Goal: Task Accomplishment & Management: Manage account settings

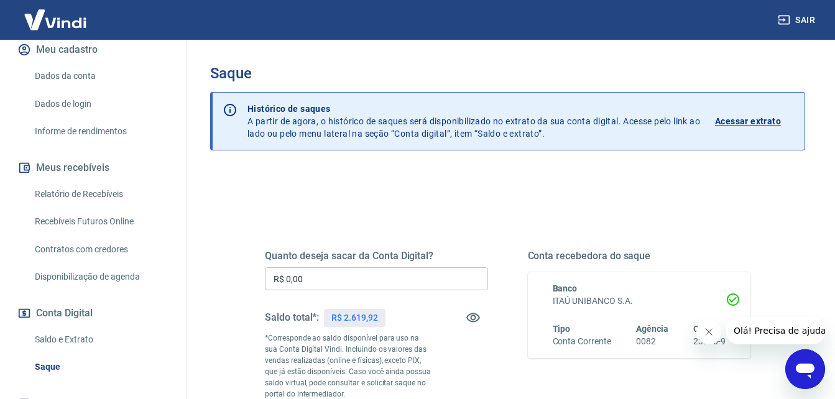
scroll to position [159, 0]
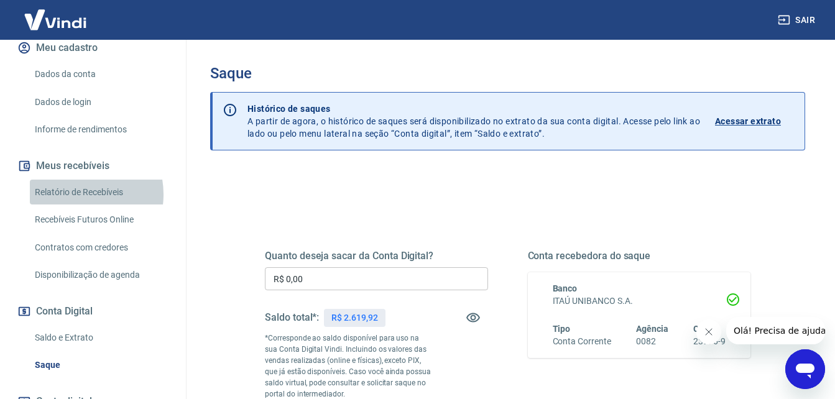
click at [78, 194] on link "Relatório de Recebíveis" at bounding box center [100, 192] width 141 height 25
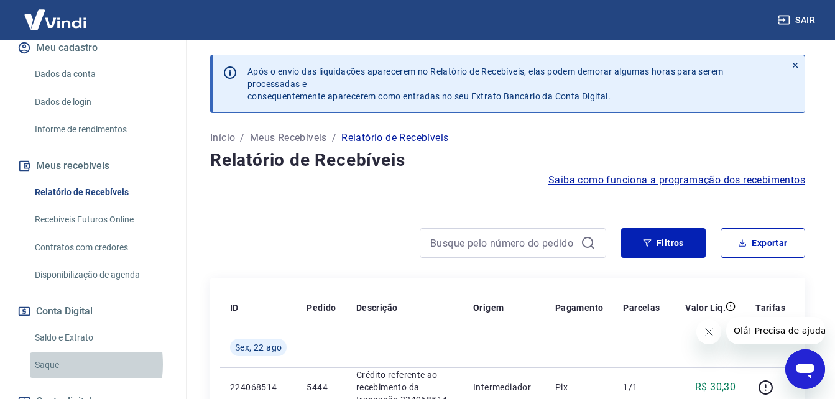
click at [47, 364] on link "Saque" at bounding box center [100, 364] width 141 height 25
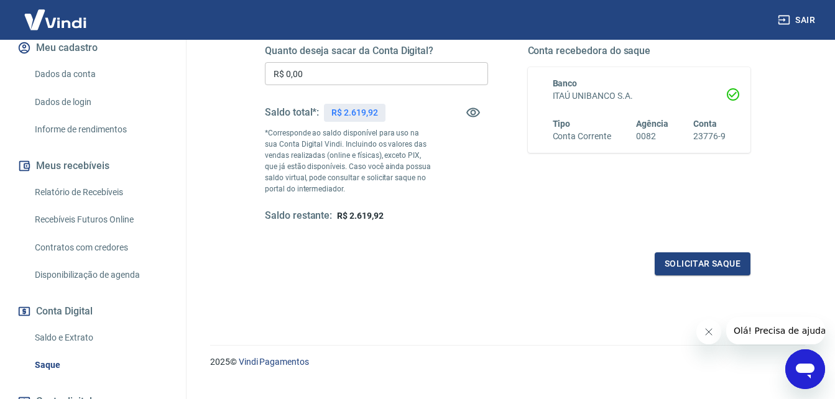
scroll to position [227, 0]
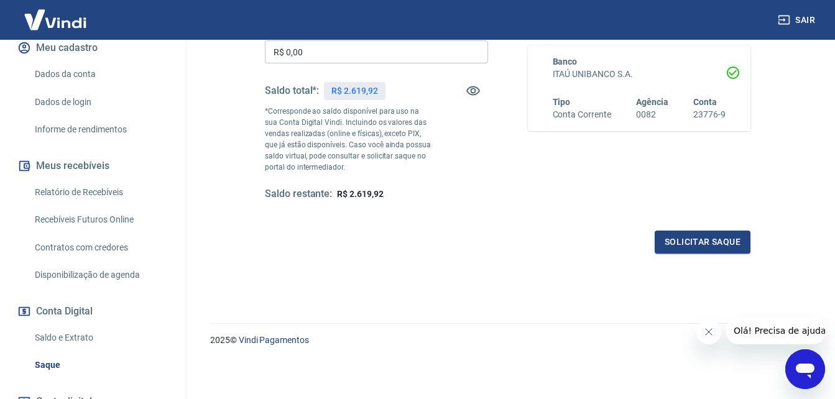
click at [709, 329] on icon "Fechar mensagem da empresa" at bounding box center [708, 332] width 10 height 10
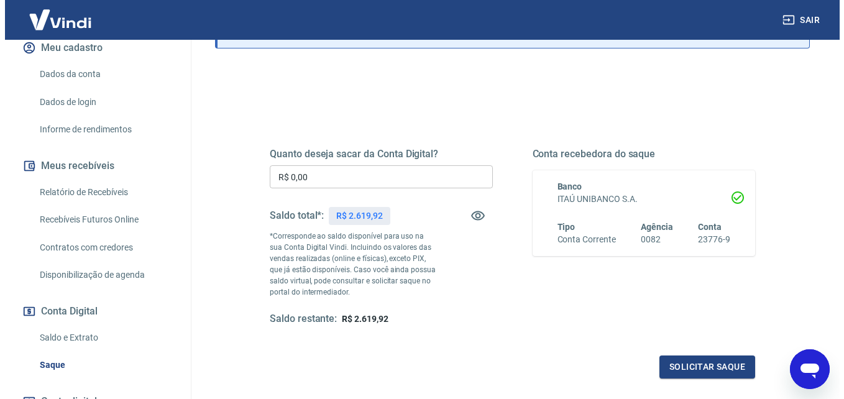
scroll to position [187, 0]
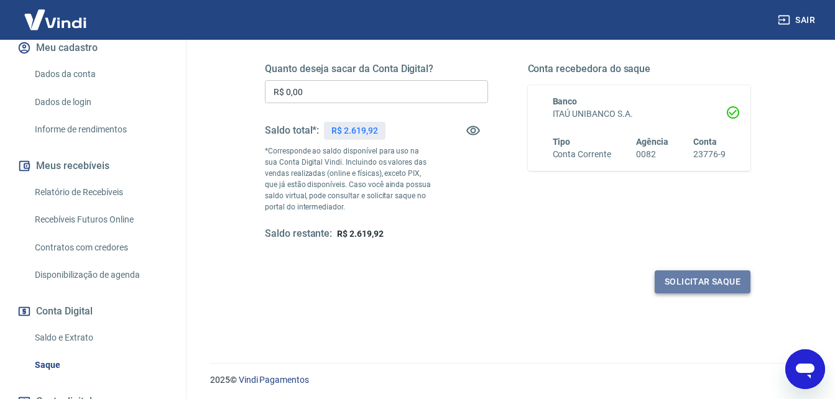
click at [686, 284] on button "Solicitar saque" at bounding box center [702, 281] width 96 height 23
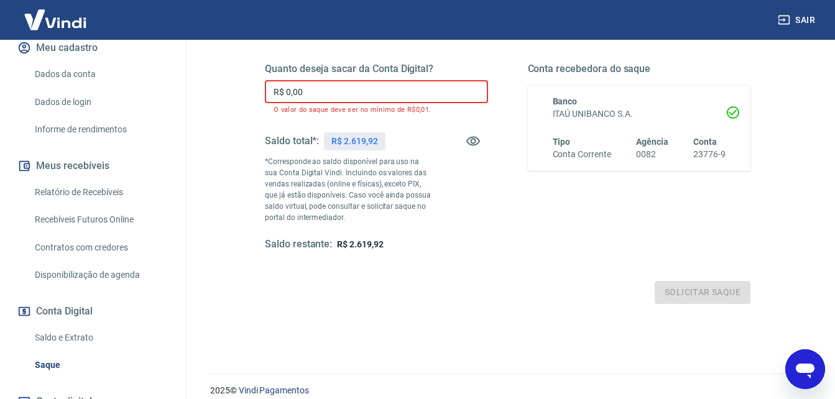
click at [318, 93] on input "R$ 0,00" at bounding box center [376, 91] width 223 height 23
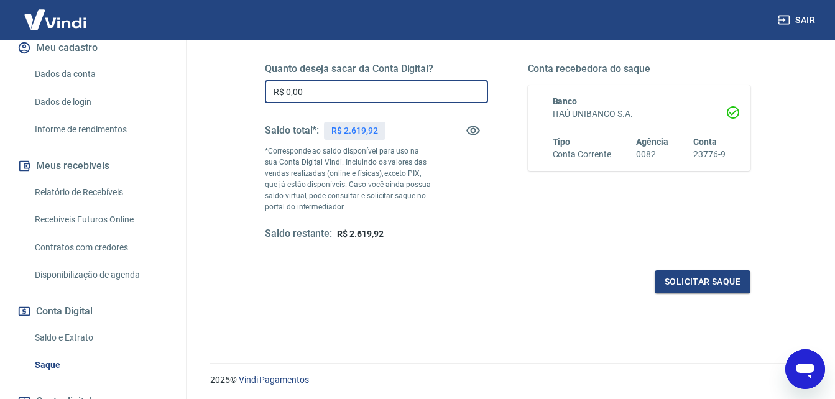
click at [333, 98] on input "R$ 0,00" at bounding box center [376, 91] width 223 height 23
click at [333, 97] on input "R$ 0,00" at bounding box center [376, 91] width 223 height 23
type input "R$ 2.619,92"
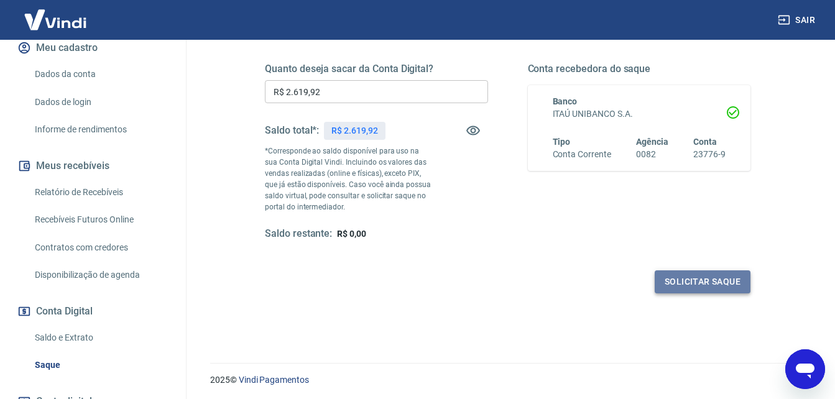
click at [685, 283] on button "Solicitar saque" at bounding box center [702, 281] width 96 height 23
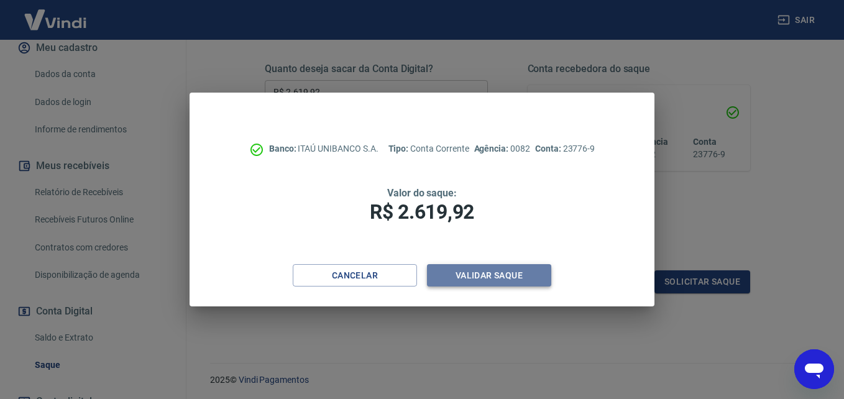
click at [491, 280] on button "Validar saque" at bounding box center [489, 275] width 124 height 23
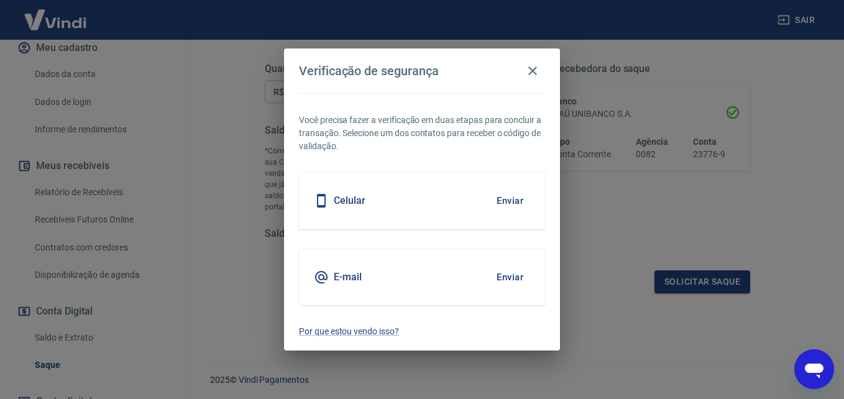
click at [500, 275] on button "Enviar" at bounding box center [510, 277] width 40 height 26
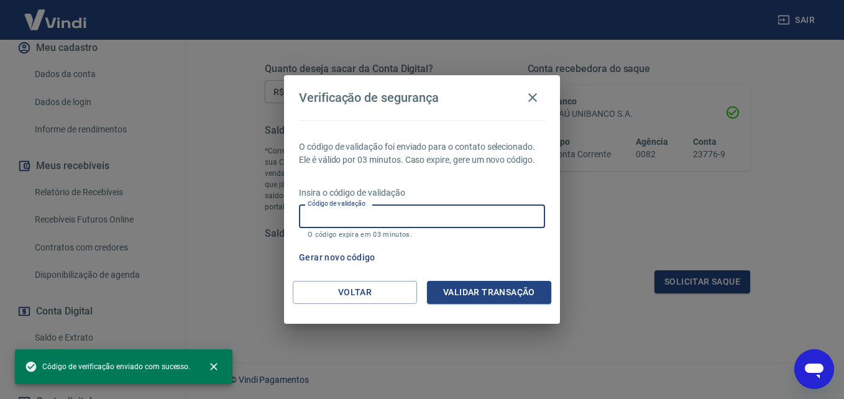
click at [393, 209] on input "Código de validação" at bounding box center [422, 215] width 246 height 23
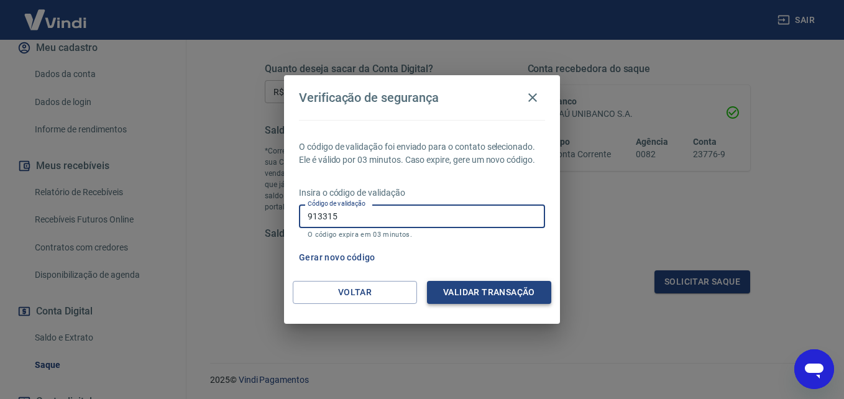
type input "913315"
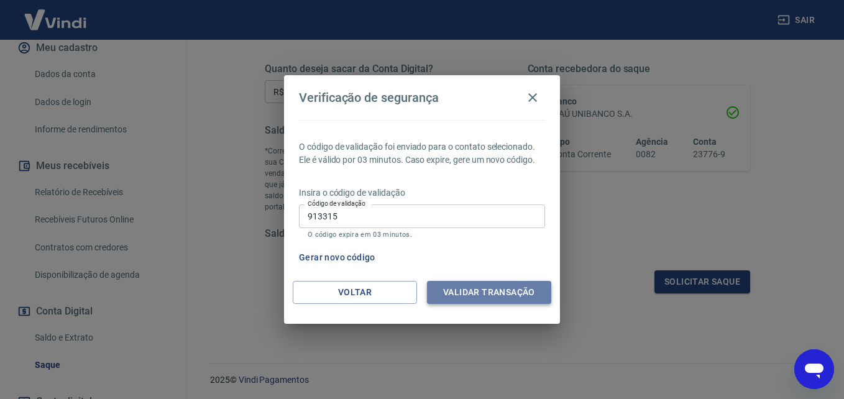
click at [472, 289] on button "Validar transação" at bounding box center [489, 292] width 124 height 23
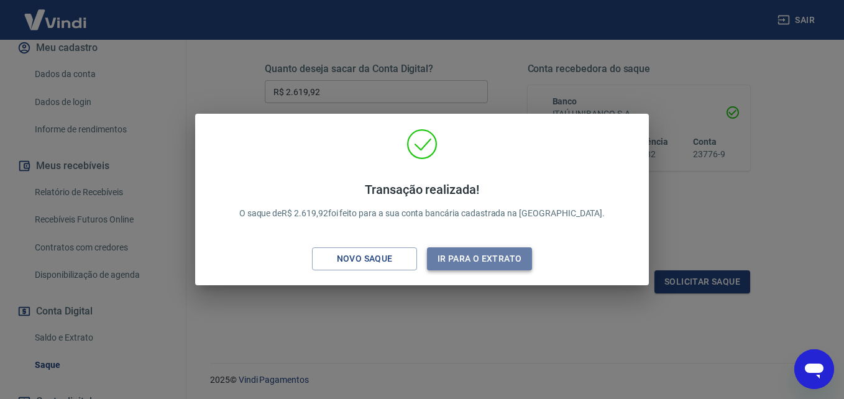
click at [454, 254] on button "Ir para o extrato" at bounding box center [479, 258] width 105 height 23
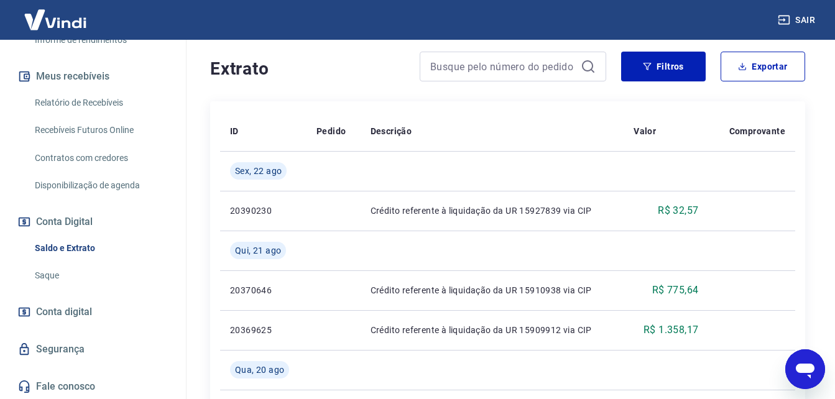
scroll to position [250, 0]
click at [55, 273] on link "Saque" at bounding box center [100, 274] width 141 height 25
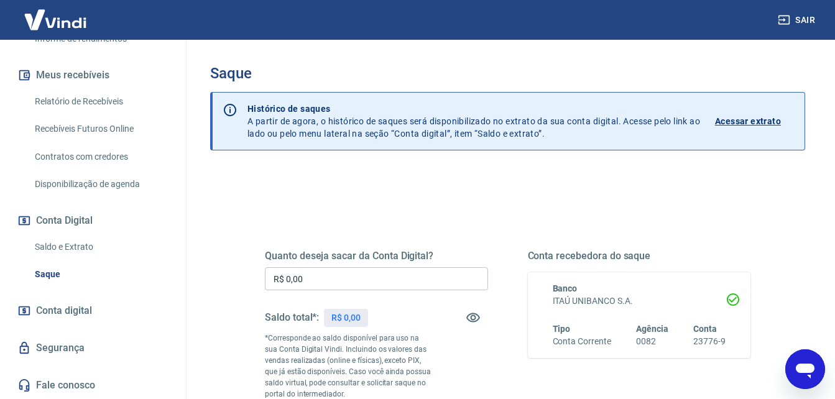
scroll to position [124, 0]
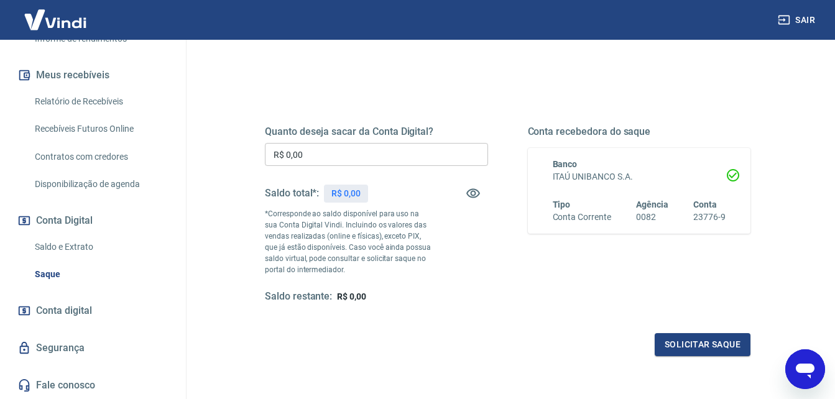
click at [84, 254] on link "Saldo e Extrato" at bounding box center [100, 246] width 141 height 25
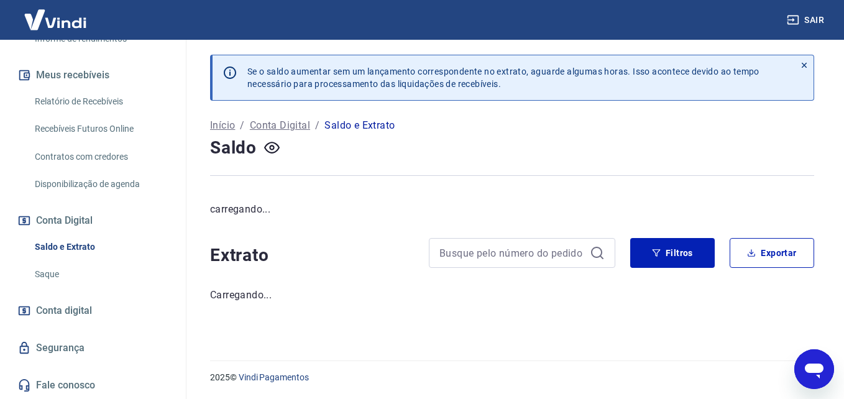
click at [81, 252] on link "Saldo e Extrato" at bounding box center [100, 246] width 141 height 25
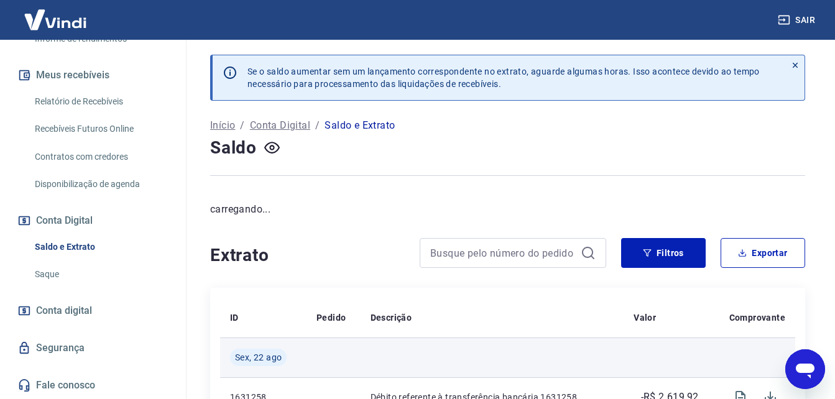
scroll to position [134, 0]
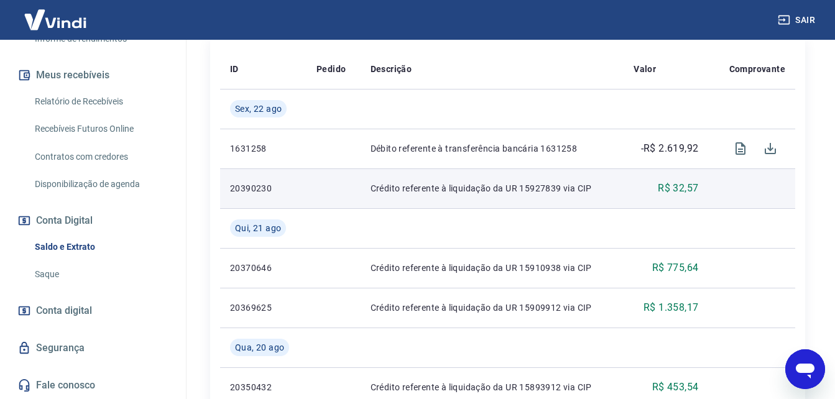
scroll to position [298, 0]
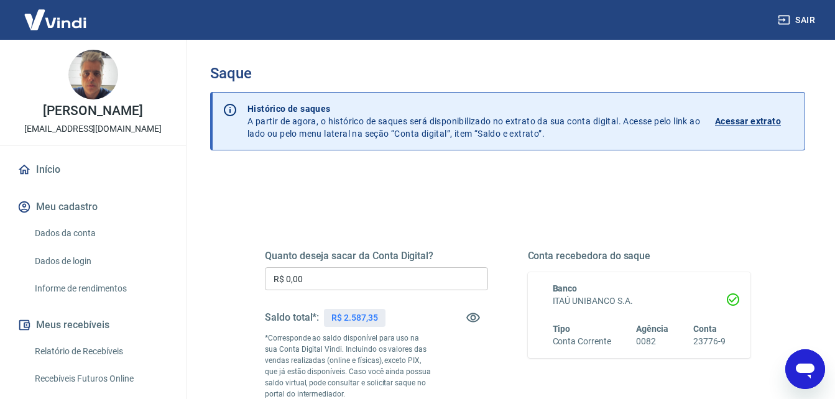
scroll to position [186, 0]
